Goal: Task Accomplishment & Management: Use online tool/utility

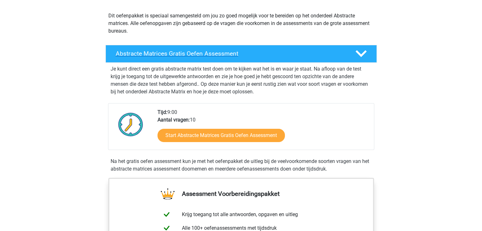
scroll to position [96, 0]
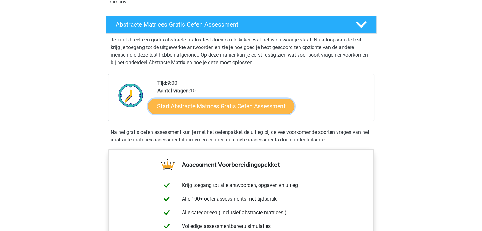
click at [236, 108] on link "Start Abstracte Matrices Gratis Oefen Assessment" at bounding box center [221, 106] width 146 height 15
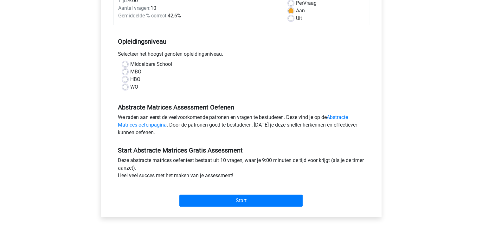
scroll to position [99, 0]
click at [150, 89] on div "WO" at bounding box center [241, 87] width 237 height 8
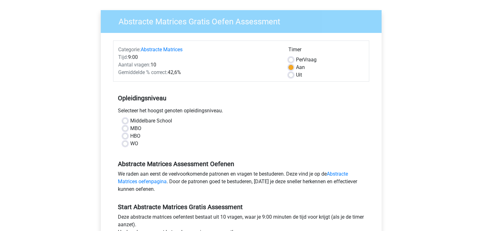
scroll to position [38, 0]
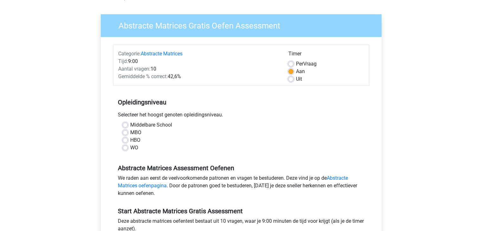
click at [130, 126] on label "Middelbare School" at bounding box center [151, 125] width 42 height 8
click at [124, 126] on input "Middelbare School" at bounding box center [125, 124] width 5 height 6
radio input "true"
click at [130, 149] on label "WO" at bounding box center [134, 148] width 8 height 8
click at [124, 149] on input "WO" at bounding box center [125, 147] width 5 height 6
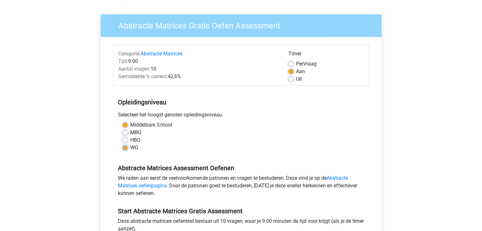
radio input "true"
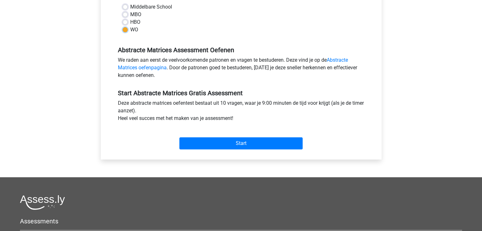
scroll to position [159, 0]
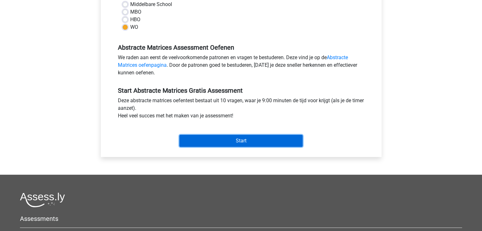
click at [213, 140] on input "Start" at bounding box center [240, 141] width 123 height 12
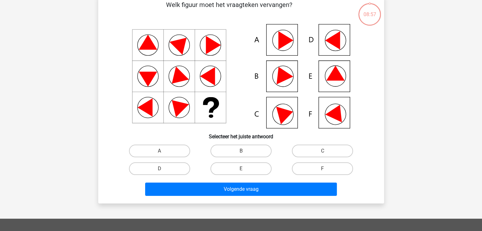
scroll to position [35, 0]
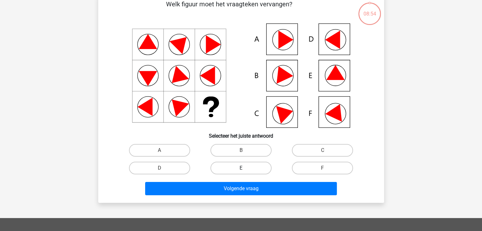
click at [252, 170] on label "E" at bounding box center [241, 168] width 61 height 13
click at [245, 170] on input "E" at bounding box center [243, 170] width 4 height 4
radio input "true"
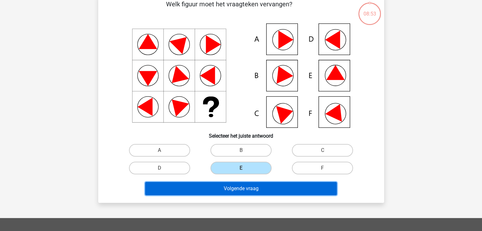
click at [248, 185] on button "Volgende vraag" at bounding box center [241, 188] width 192 height 13
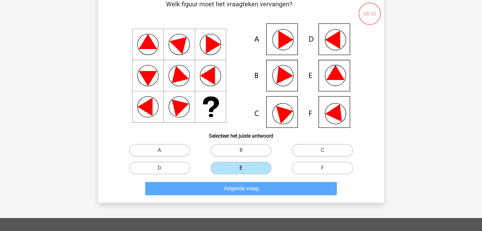
scroll to position [29, 0]
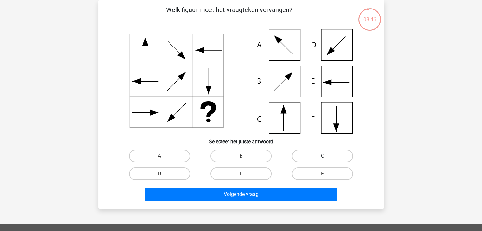
click at [320, 151] on label "C" at bounding box center [322, 156] width 61 height 13
click at [323, 156] on input "C" at bounding box center [325, 158] width 4 height 4
radio input "true"
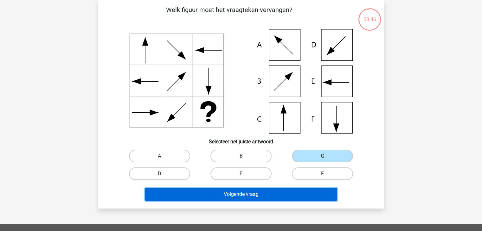
click at [291, 193] on button "Volgende vraag" at bounding box center [241, 194] width 192 height 13
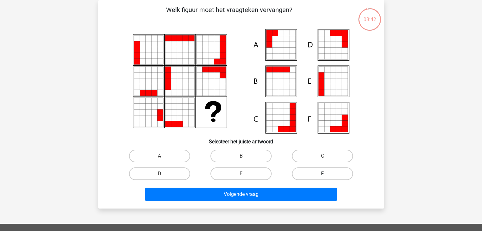
click at [314, 178] on label "F" at bounding box center [322, 174] width 61 height 13
click at [323, 178] on input "F" at bounding box center [325, 176] width 4 height 4
radio input "true"
click at [314, 178] on label "F" at bounding box center [322, 174] width 61 height 13
click at [323, 178] on input "F" at bounding box center [325, 176] width 4 height 4
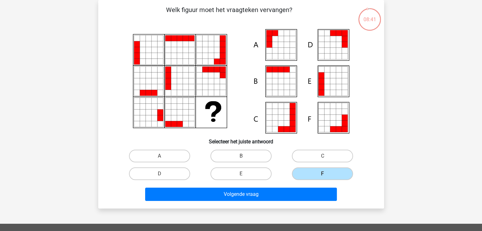
click at [300, 203] on div "Volgende vraag" at bounding box center [241, 196] width 245 height 16
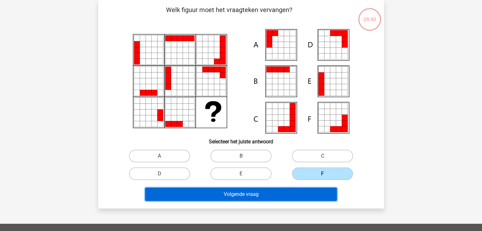
click at [301, 196] on button "Volgende vraag" at bounding box center [241, 194] width 192 height 13
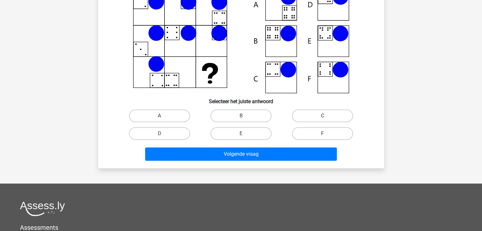
scroll to position [66, 0]
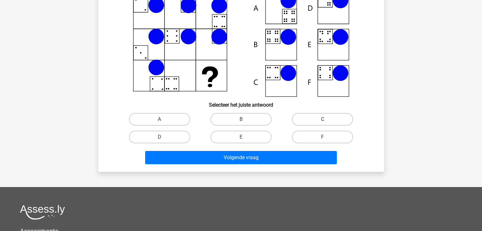
click at [312, 114] on label "C" at bounding box center [322, 119] width 61 height 13
click at [323, 120] on input "C" at bounding box center [325, 122] width 4 height 4
radio input "true"
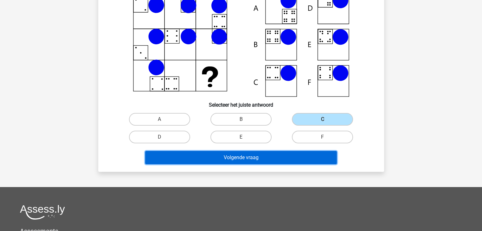
click at [280, 153] on button "Volgende vraag" at bounding box center [241, 157] width 192 height 13
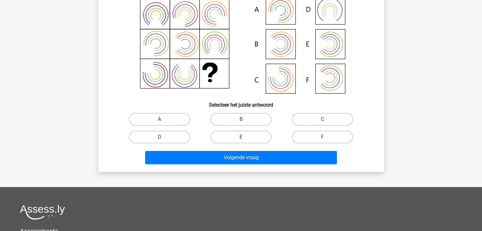
scroll to position [29, 0]
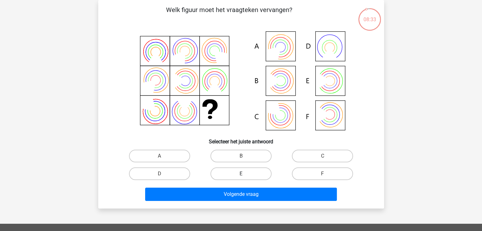
click at [252, 174] on label "E" at bounding box center [241, 174] width 61 height 13
click at [245, 174] on input "E" at bounding box center [243, 176] width 4 height 4
radio input "true"
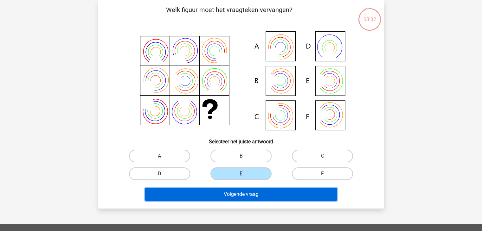
click at [238, 196] on button "Volgende vraag" at bounding box center [241, 194] width 192 height 13
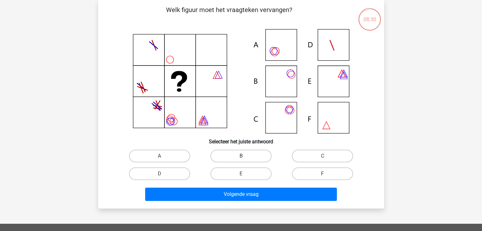
click at [247, 160] on label "B" at bounding box center [241, 156] width 61 height 13
click at [245, 160] on input "B" at bounding box center [243, 158] width 4 height 4
radio input "true"
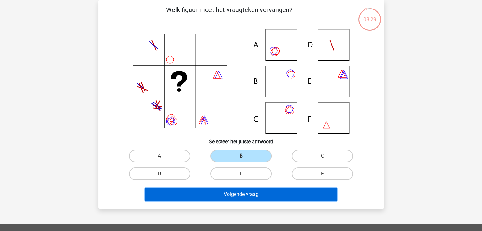
click at [237, 194] on button "Volgende vraag" at bounding box center [241, 194] width 192 height 13
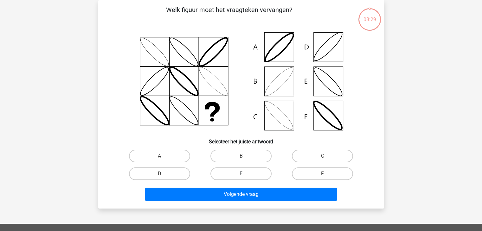
click at [252, 176] on label "E" at bounding box center [241, 174] width 61 height 13
click at [245, 176] on input "E" at bounding box center [243, 176] width 4 height 4
radio input "true"
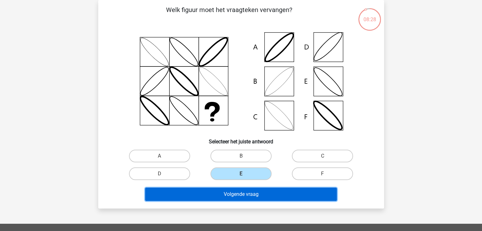
click at [247, 197] on button "Volgende vraag" at bounding box center [241, 194] width 192 height 13
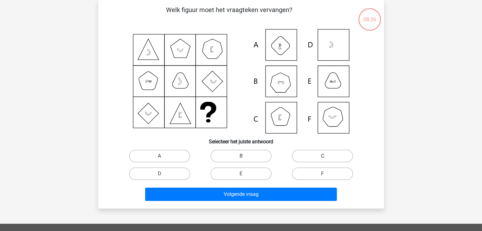
click at [322, 156] on label "C" at bounding box center [322, 156] width 61 height 13
click at [323, 156] on input "C" at bounding box center [325, 158] width 4 height 4
radio input "true"
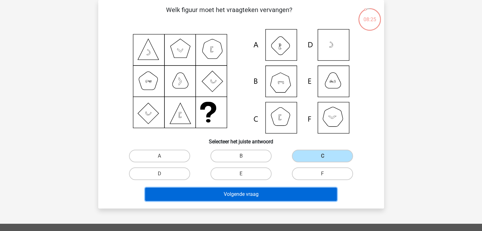
click at [294, 195] on button "Volgende vraag" at bounding box center [241, 194] width 192 height 13
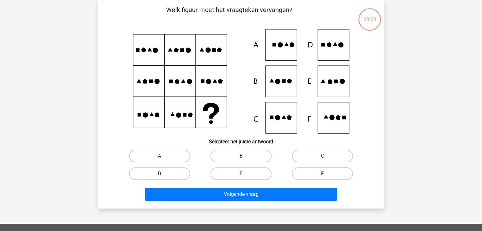
click at [314, 178] on label "F" at bounding box center [322, 174] width 61 height 13
click at [323, 178] on input "F" at bounding box center [325, 176] width 4 height 4
radio input "true"
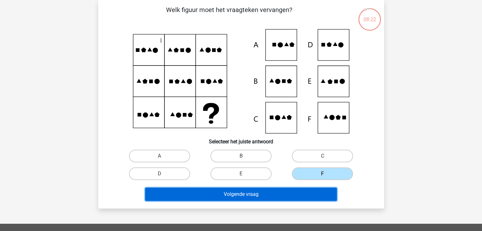
click at [300, 199] on button "Volgende vraag" at bounding box center [241, 194] width 192 height 13
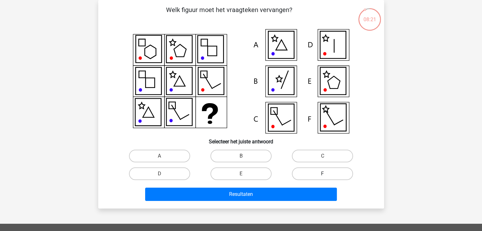
click at [320, 170] on label "F" at bounding box center [322, 174] width 61 height 13
click at [323, 174] on input "F" at bounding box center [325, 176] width 4 height 4
radio input "true"
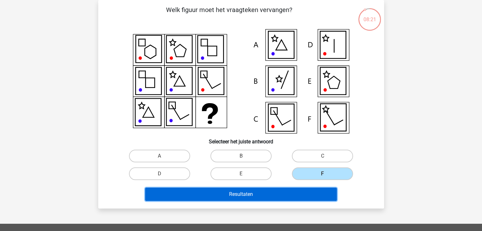
drag, startPoint x: 308, startPoint y: 190, endPoint x: 306, endPoint y: 194, distance: 4.4
click at [306, 194] on button "Resultaten" at bounding box center [241, 194] width 192 height 13
